Goal: Task Accomplishment & Management: Use online tool/utility

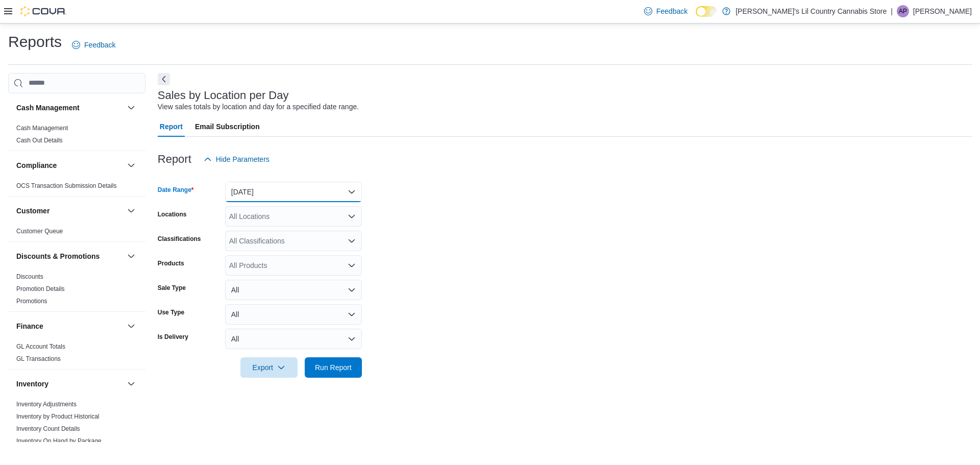
click at [349, 189] on button "[DATE]" at bounding box center [293, 192] width 137 height 20
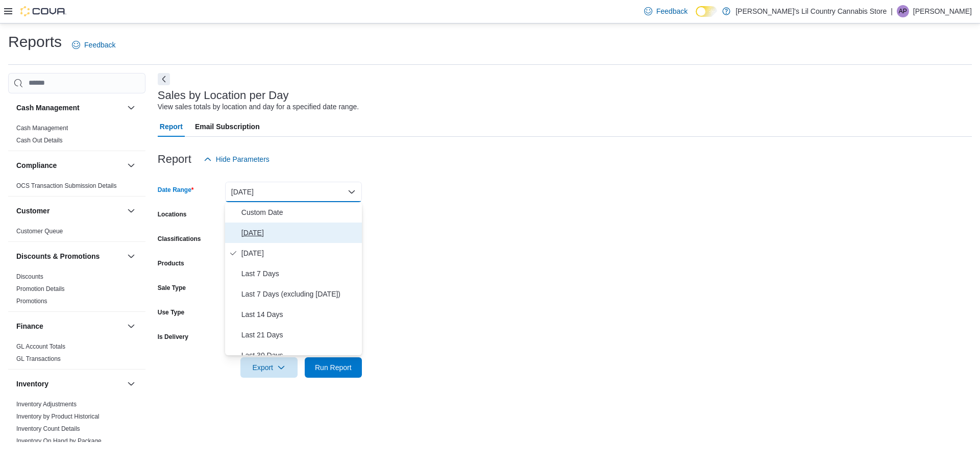
click at [255, 236] on span "[DATE]" at bounding box center [299, 233] width 116 height 12
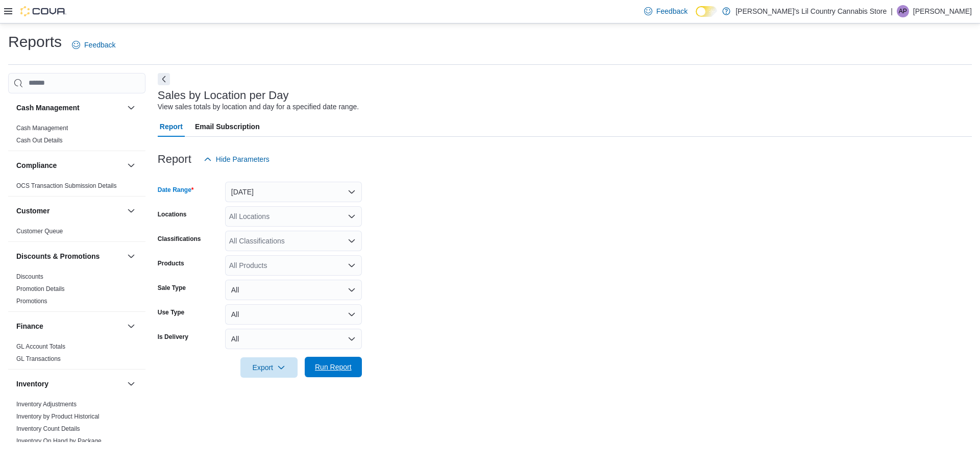
click at [340, 371] on span "Run Report" at bounding box center [333, 367] width 37 height 10
